Goal: Find specific page/section: Find specific page/section

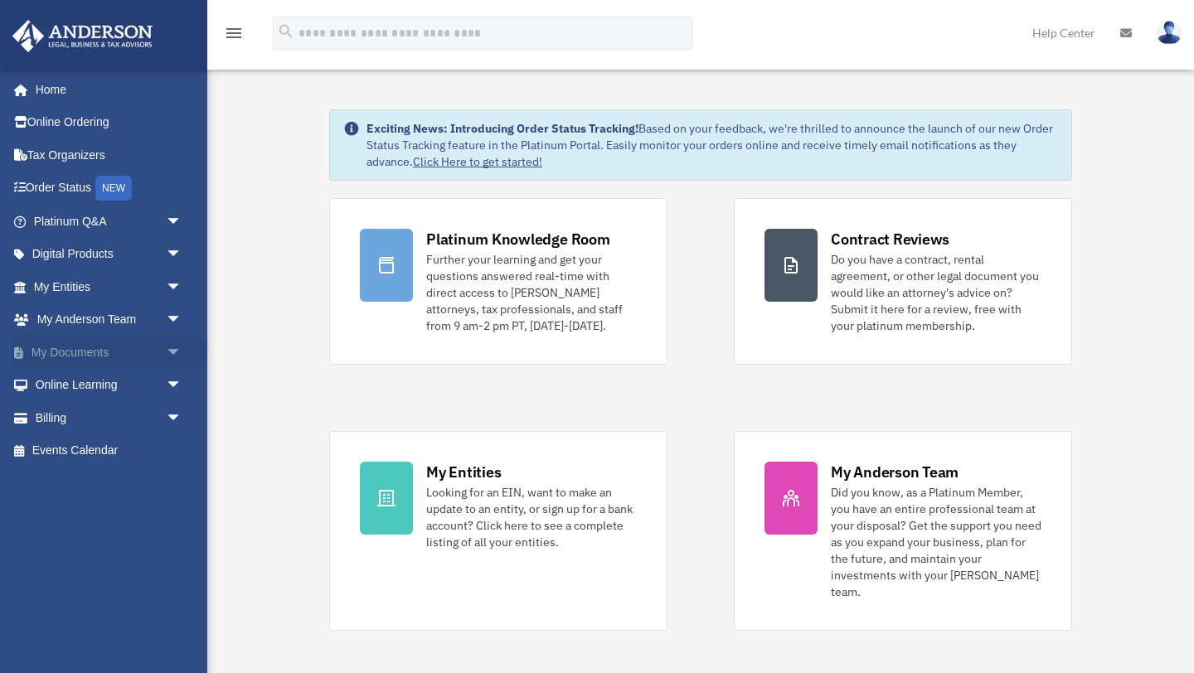
click at [166, 353] on span "arrow_drop_down" at bounding box center [182, 353] width 33 height 34
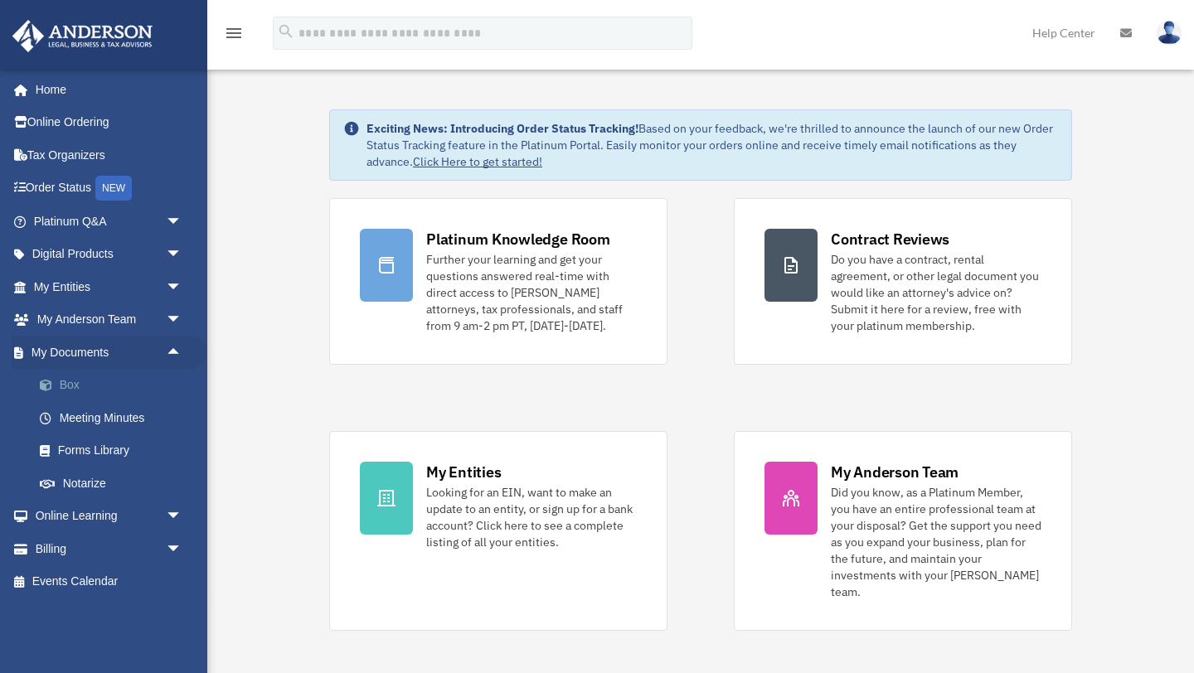
click at [97, 377] on link "Box" at bounding box center [115, 385] width 184 height 33
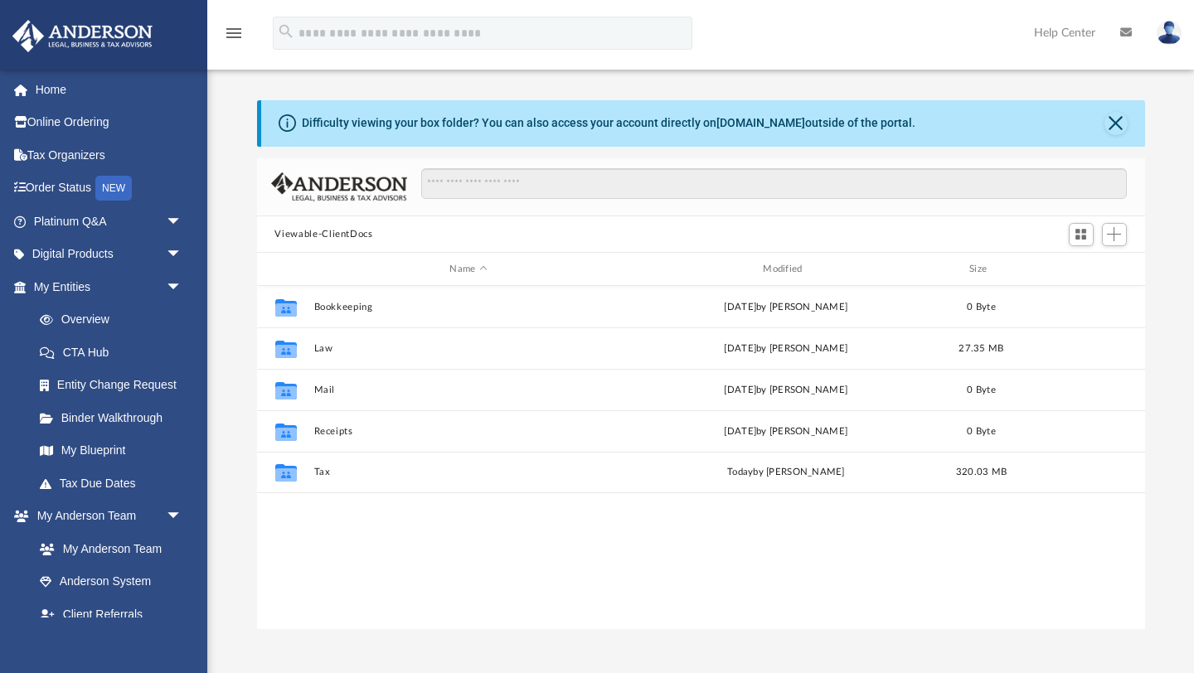
scroll to position [376, 888]
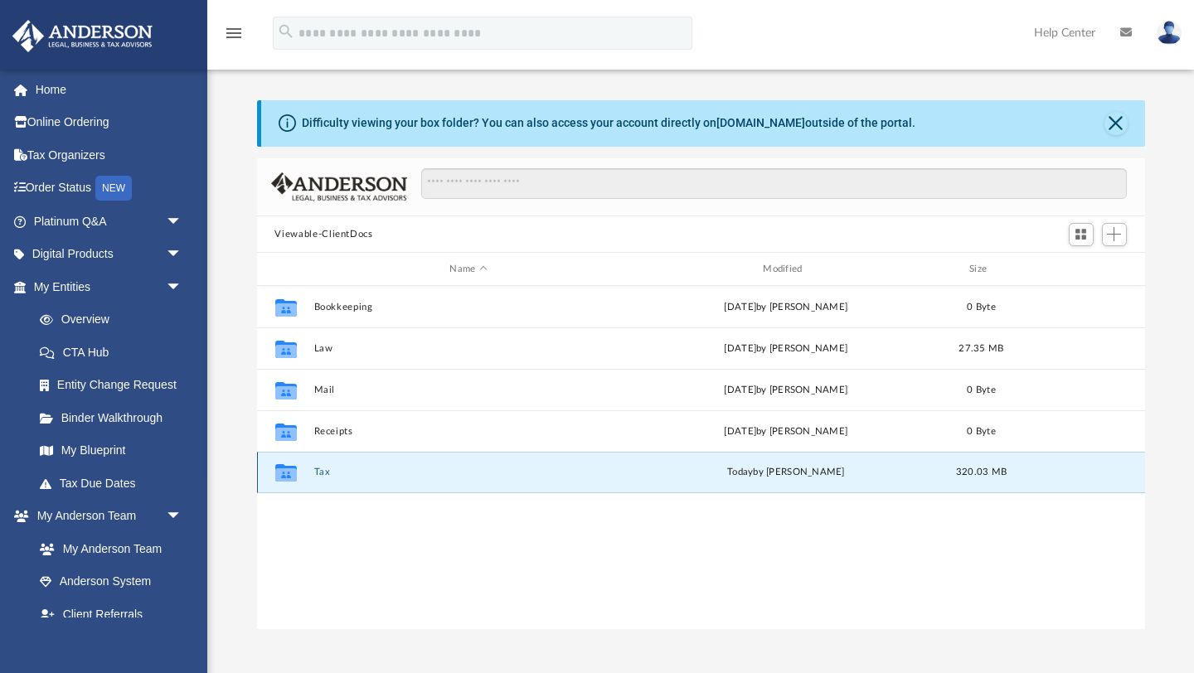
click at [390, 470] on button "Tax" at bounding box center [468, 473] width 310 height 11
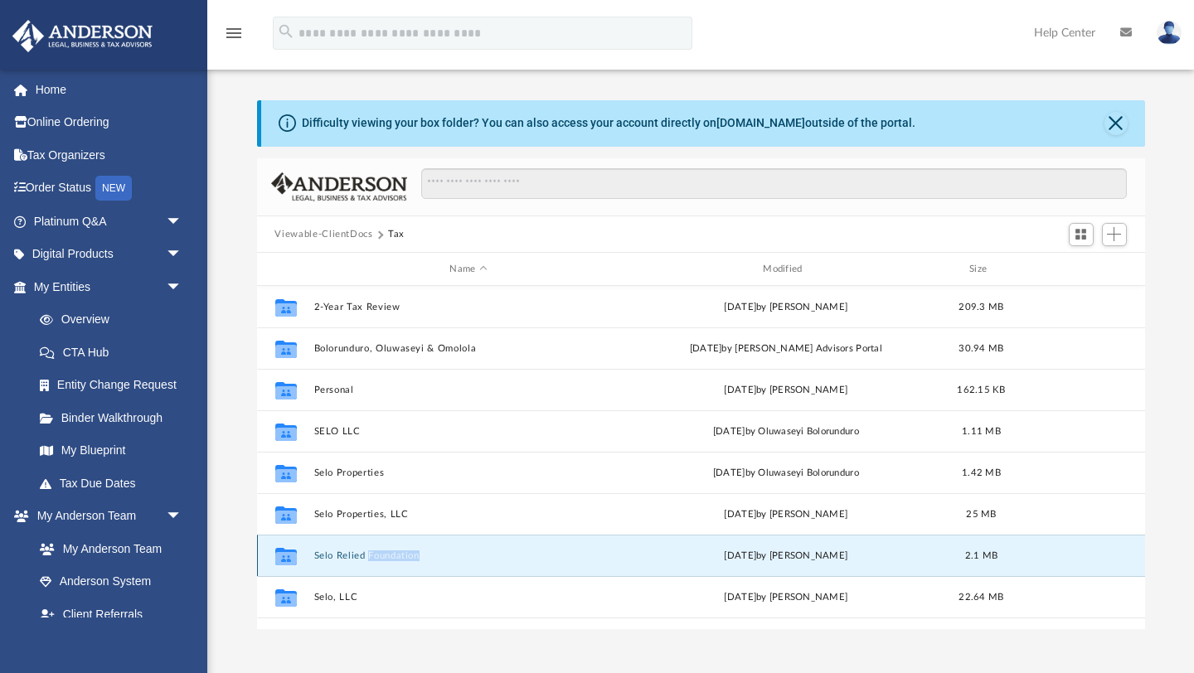
click at [383, 555] on button "Selo Relied Foundation" at bounding box center [468, 556] width 310 height 11
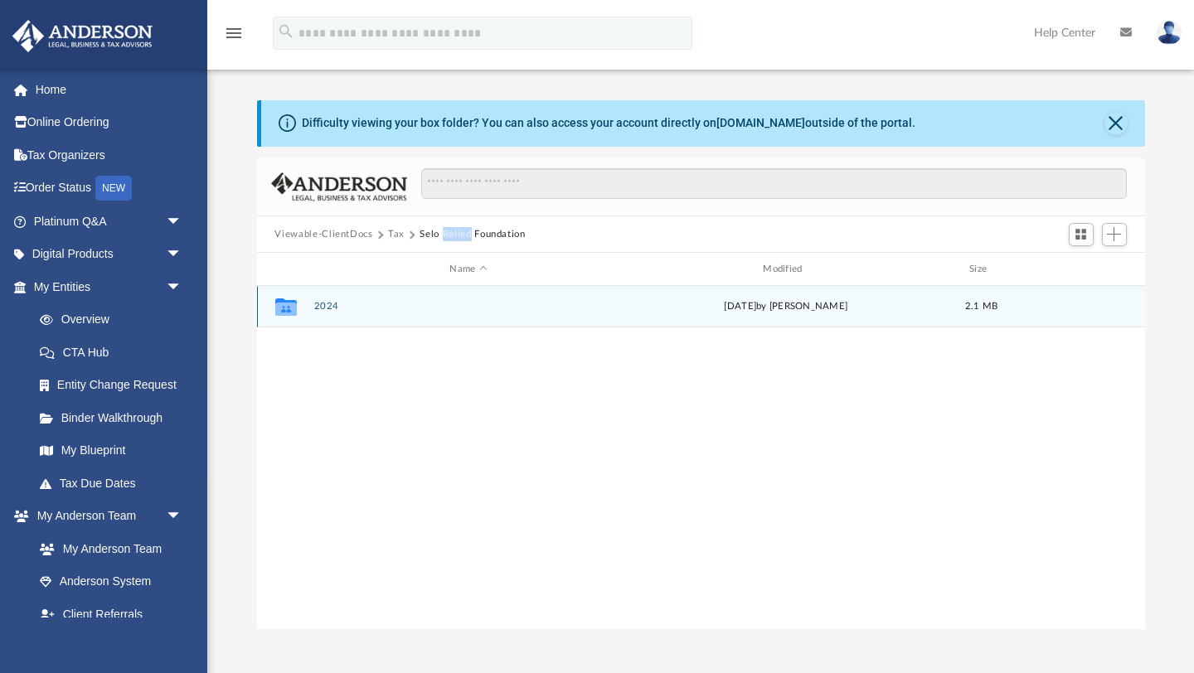
click at [404, 294] on div "Collaborated Folder 2024 Wed Aug 27 2025 by Chloe Freeman 2.1 MB" at bounding box center [701, 306] width 888 height 41
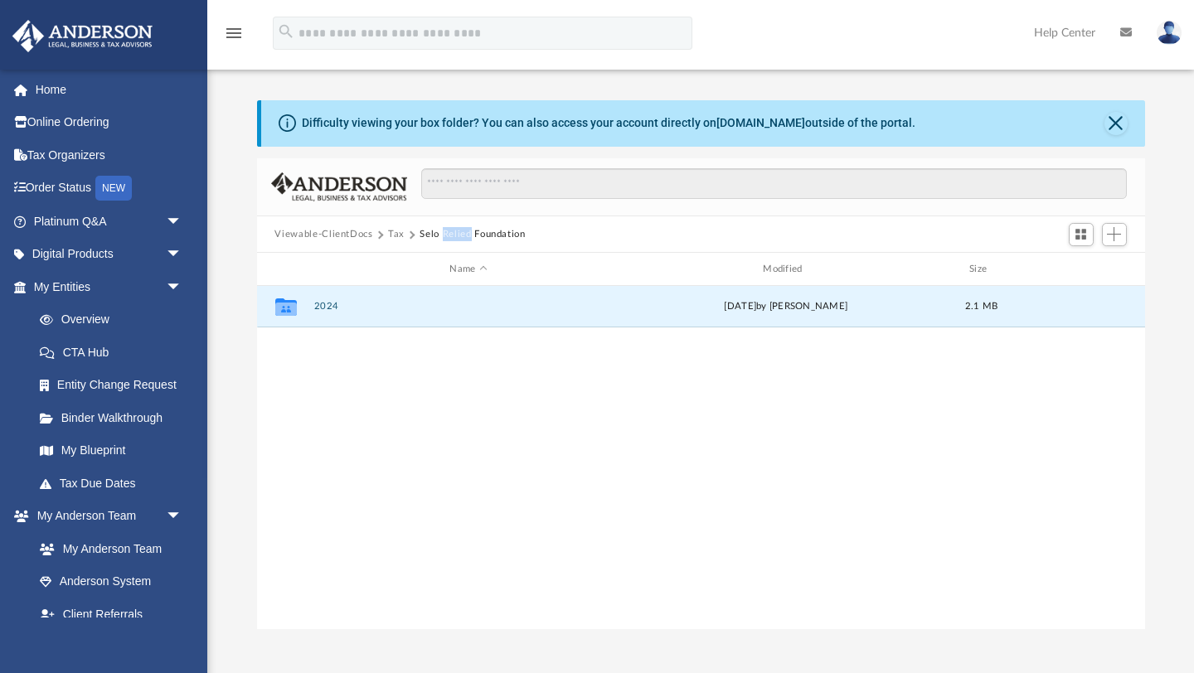
click at [424, 233] on button "Selo Relied Foundation" at bounding box center [472, 234] width 105 height 15
click at [392, 233] on button "Tax" at bounding box center [396, 234] width 17 height 15
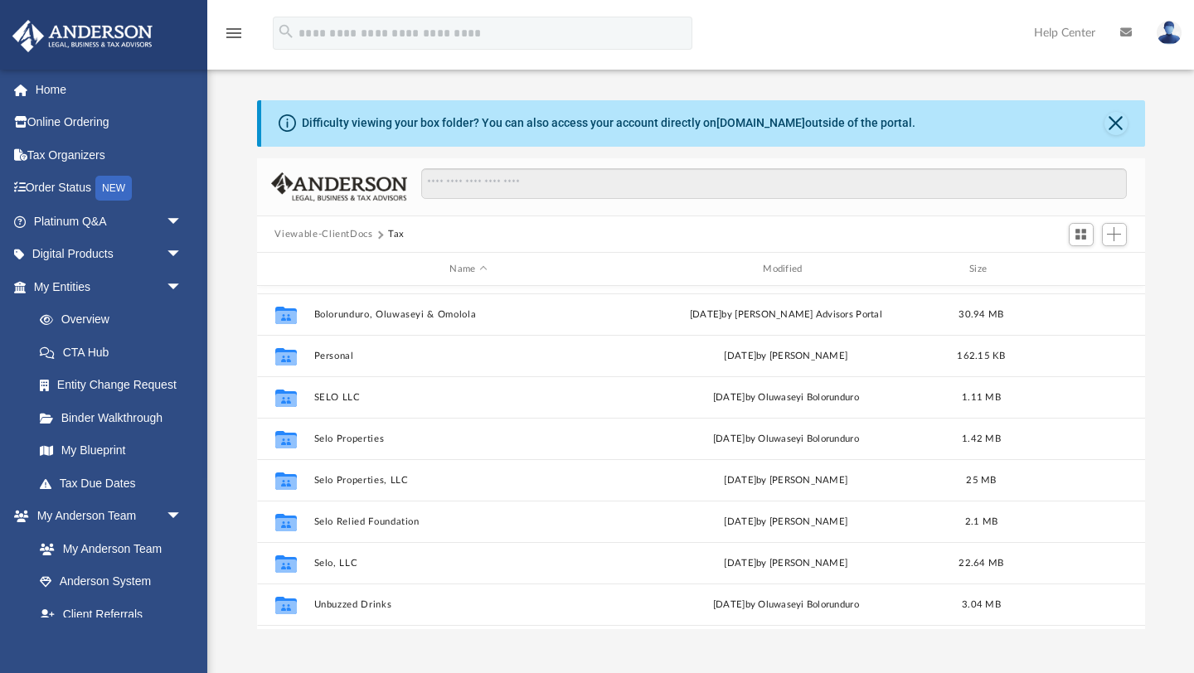
scroll to position [0, 0]
